Goal: Task Accomplishment & Management: Manage account settings

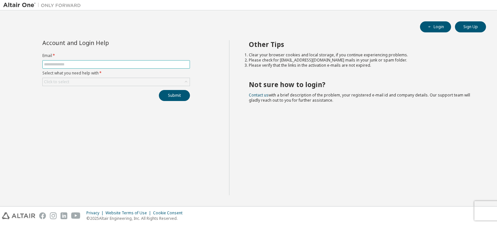
click at [119, 65] on input "text" at bounding box center [116, 64] width 144 height 5
type input "**********"
click at [103, 80] on div "Click to select" at bounding box center [116, 82] width 147 height 8
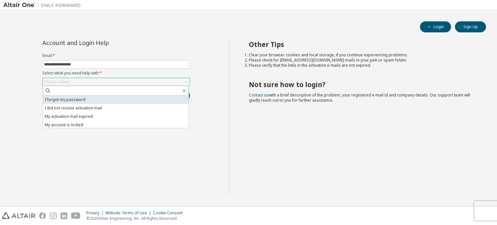
click at [84, 103] on li "I forgot my password" at bounding box center [116, 100] width 146 height 8
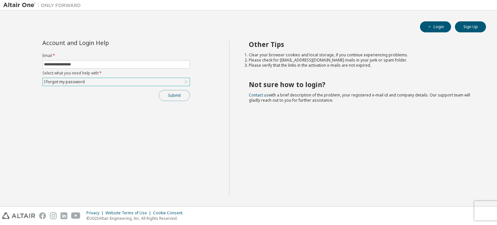
click at [181, 99] on button "Submit" at bounding box center [174, 95] width 31 height 11
click at [440, 27] on button "Login" at bounding box center [435, 26] width 31 height 11
click at [108, 64] on input "text" at bounding box center [116, 64] width 144 height 5
type input "**********"
click at [100, 84] on div "Click to select" at bounding box center [116, 82] width 147 height 8
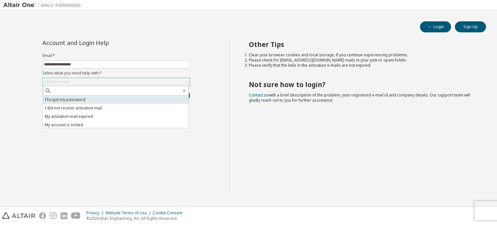
click at [89, 100] on li "I forgot my password" at bounding box center [116, 100] width 146 height 8
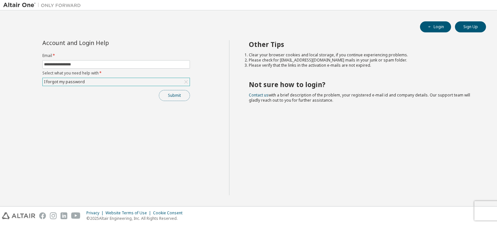
click at [176, 96] on button "Submit" at bounding box center [174, 95] width 31 height 11
